Goal: Task Accomplishment & Management: Manage account settings

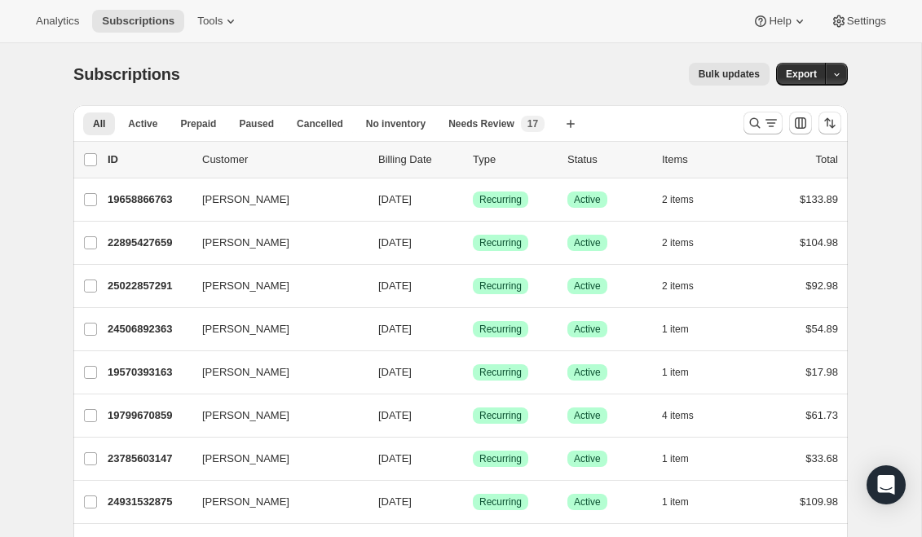
click at [773, 130] on icon "Search and filter results" at bounding box center [771, 123] width 16 height 16
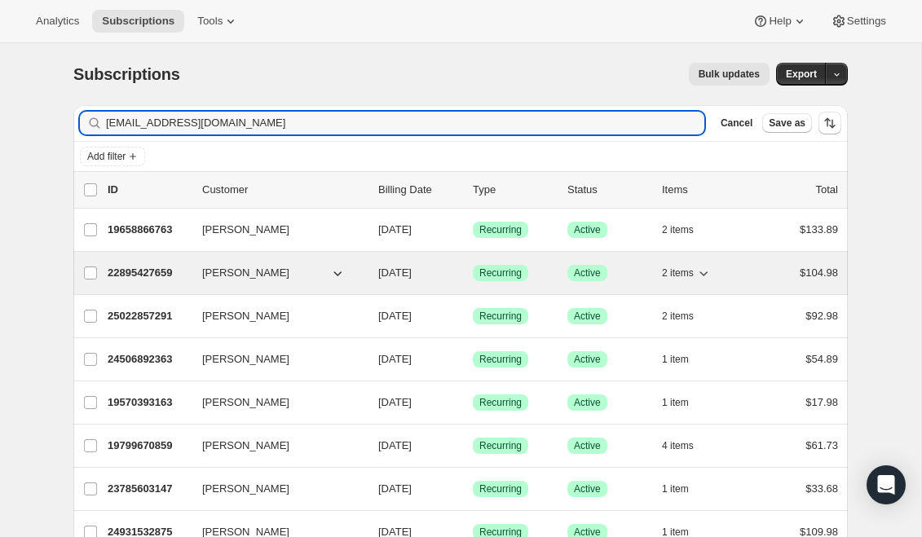
type input "[EMAIL_ADDRESS][DOMAIN_NAME]"
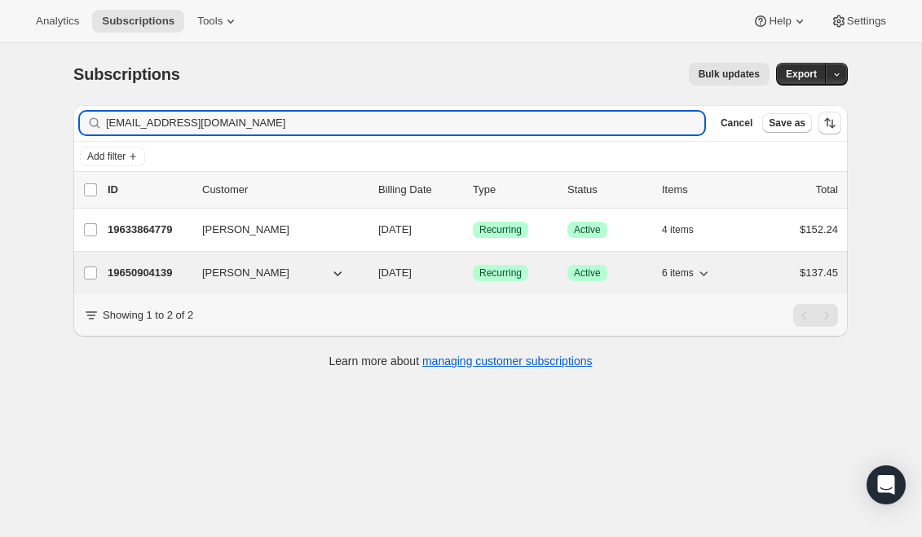
click at [160, 272] on p "19650904139" at bounding box center [149, 273] width 82 height 16
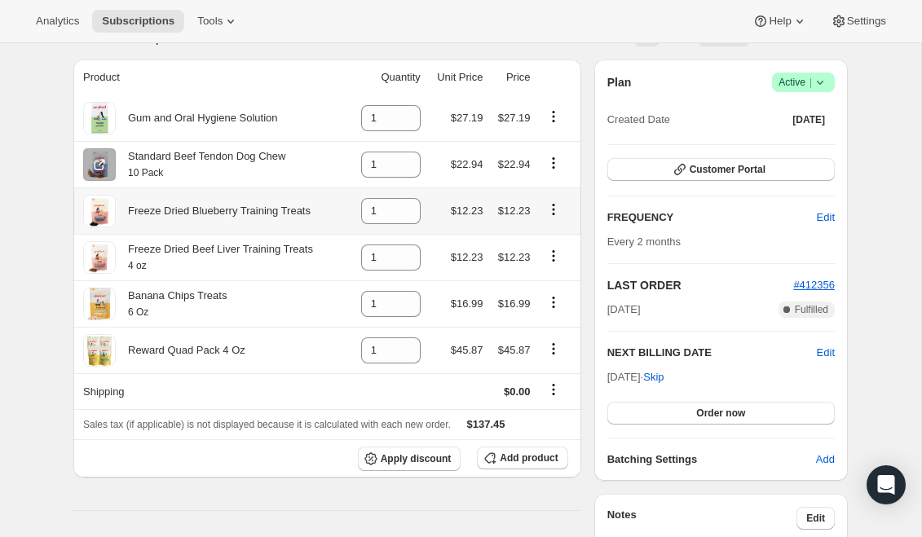
scroll to position [73, 0]
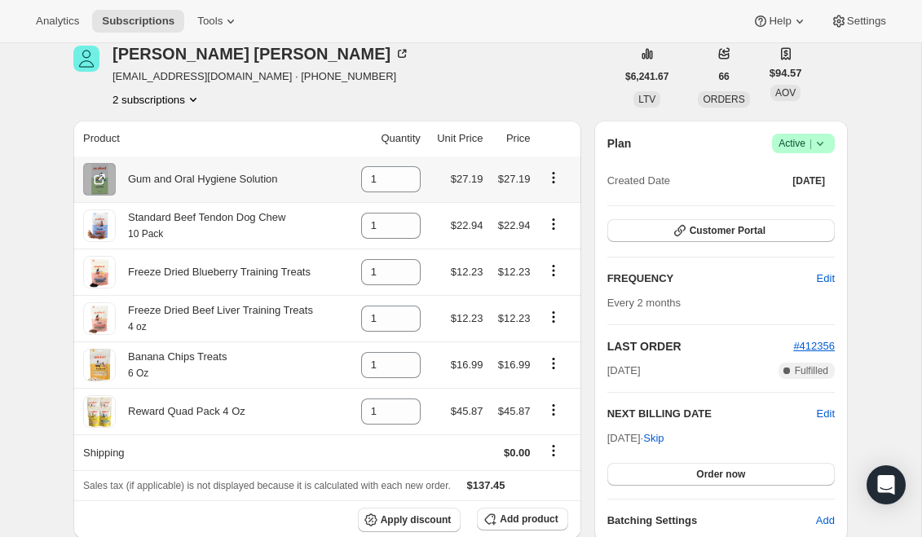
click at [555, 169] on button "Product actions" at bounding box center [554, 178] width 26 height 18
click at [551, 198] on button "Remove" at bounding box center [552, 209] width 71 height 26
type input "0"
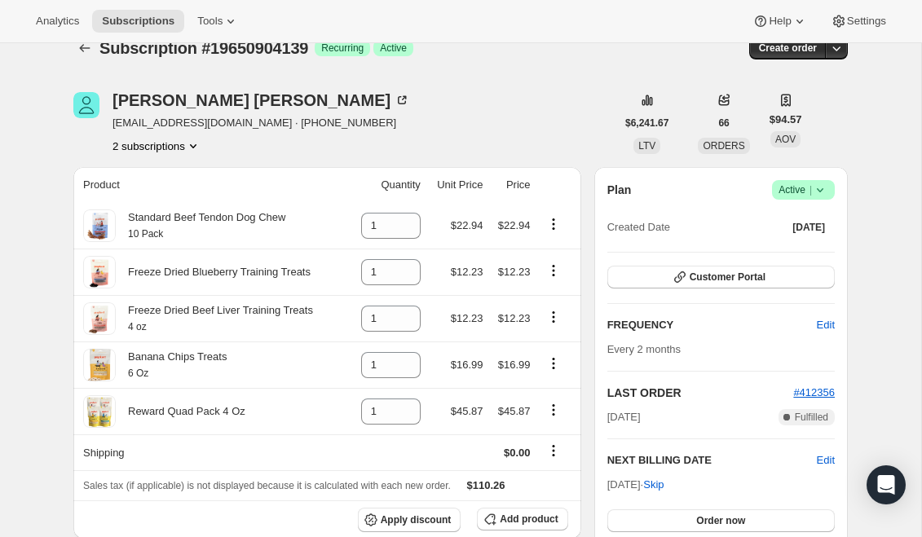
scroll to position [0, 0]
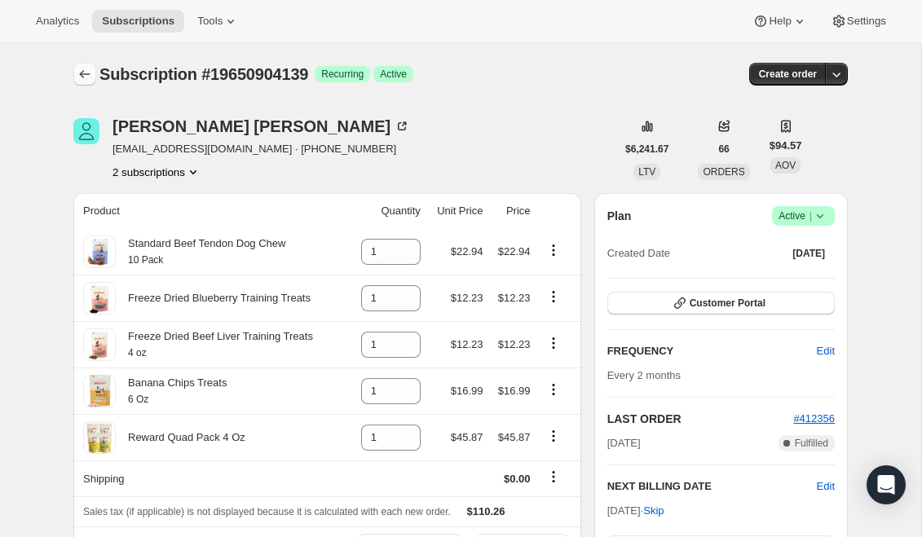
click at [88, 77] on icon "Subscriptions" at bounding box center [85, 74] width 16 height 16
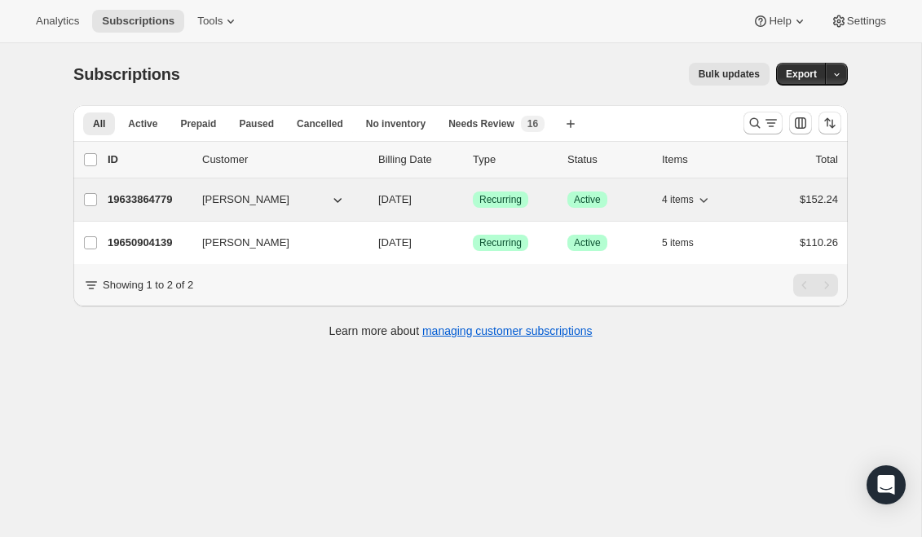
click at [170, 200] on p "19633864779" at bounding box center [149, 200] width 82 height 16
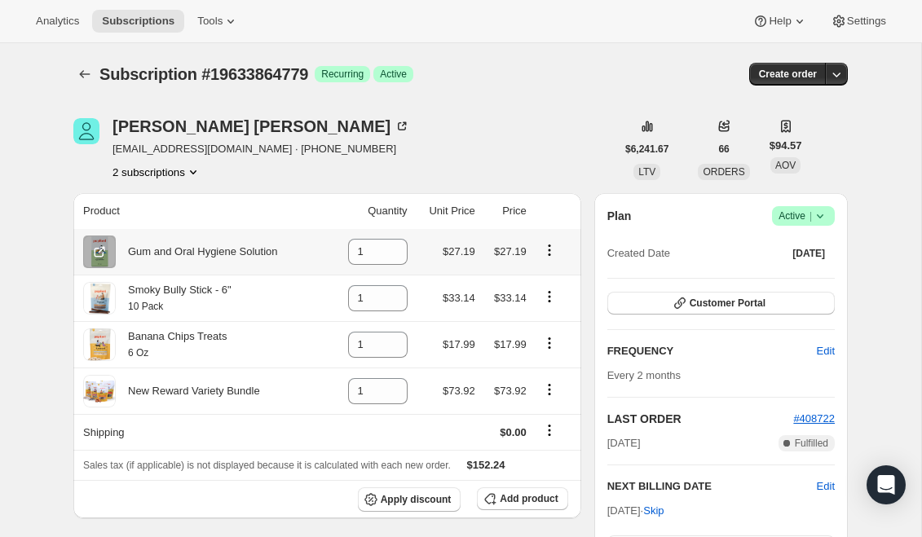
click at [551, 248] on icon "Product actions" at bounding box center [549, 250] width 16 height 16
click at [555, 274] on span "Remove" at bounding box center [548, 281] width 61 height 16
type input "0"
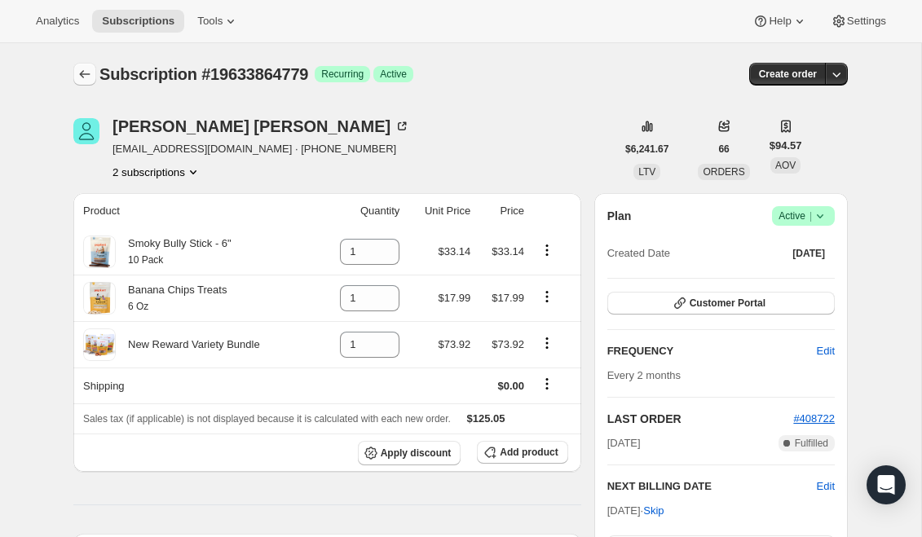
click at [82, 75] on icon "Subscriptions" at bounding box center [85, 74] width 11 height 8
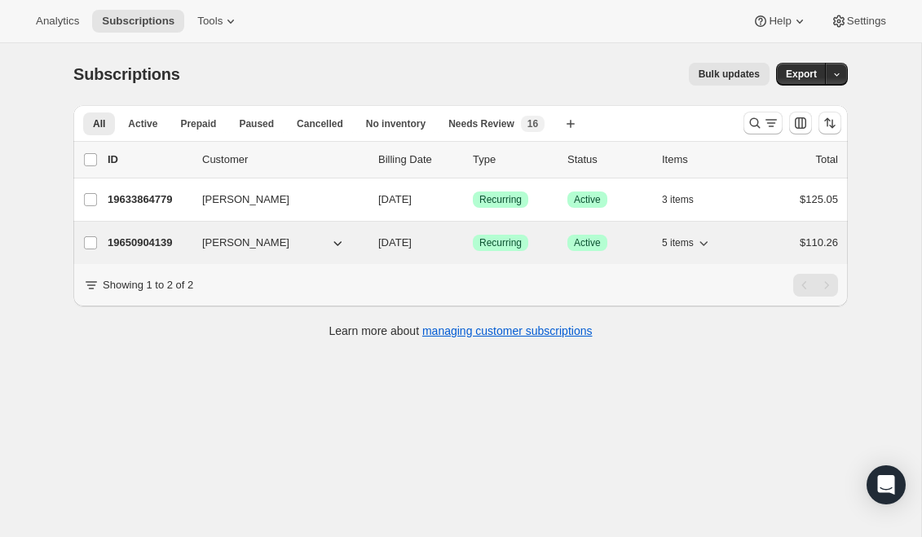
click at [151, 241] on p "19650904139" at bounding box center [149, 243] width 82 height 16
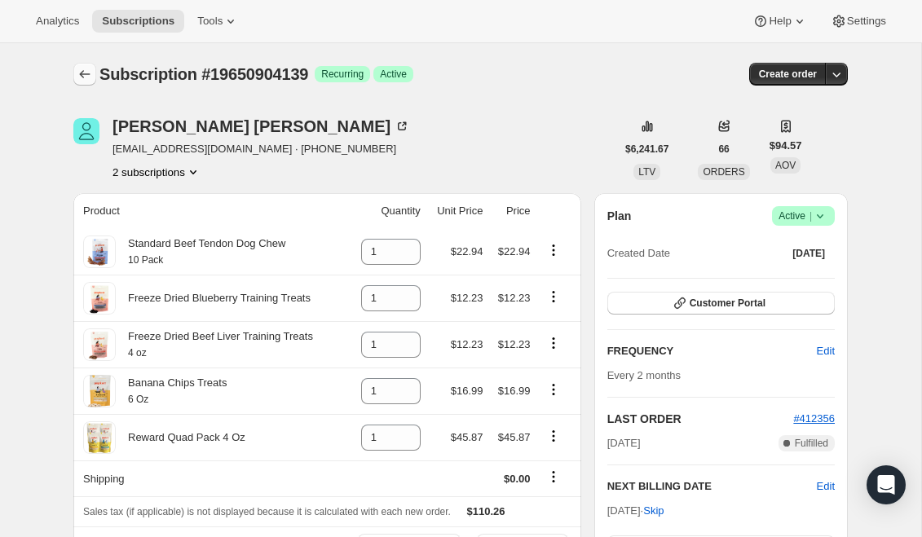
click at [86, 71] on icon "Subscriptions" at bounding box center [85, 74] width 16 height 16
